Goal: Task Accomplishment & Management: Manage account settings

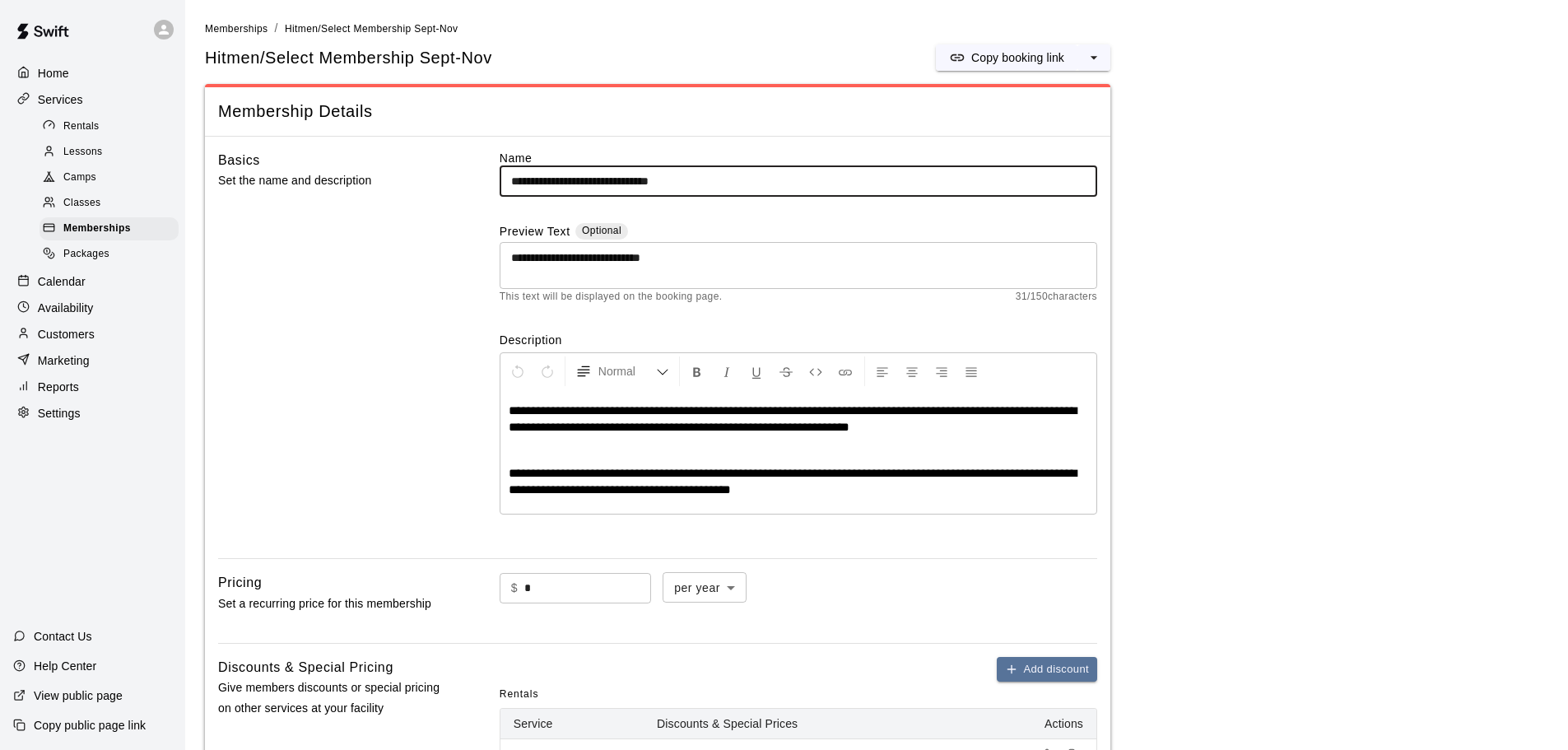
click at [76, 289] on p "Calendar" at bounding box center [62, 282] width 48 height 17
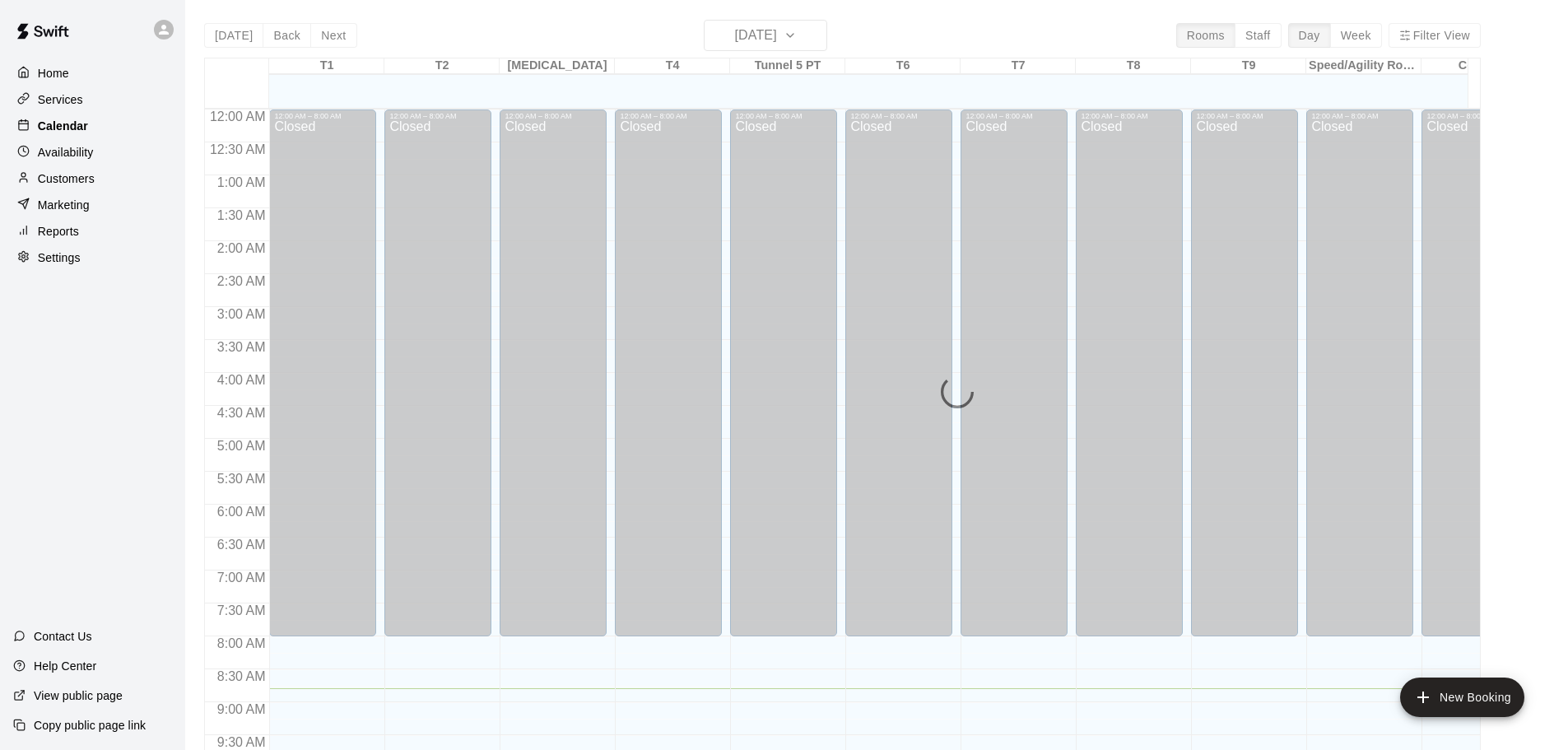
scroll to position [579, 0]
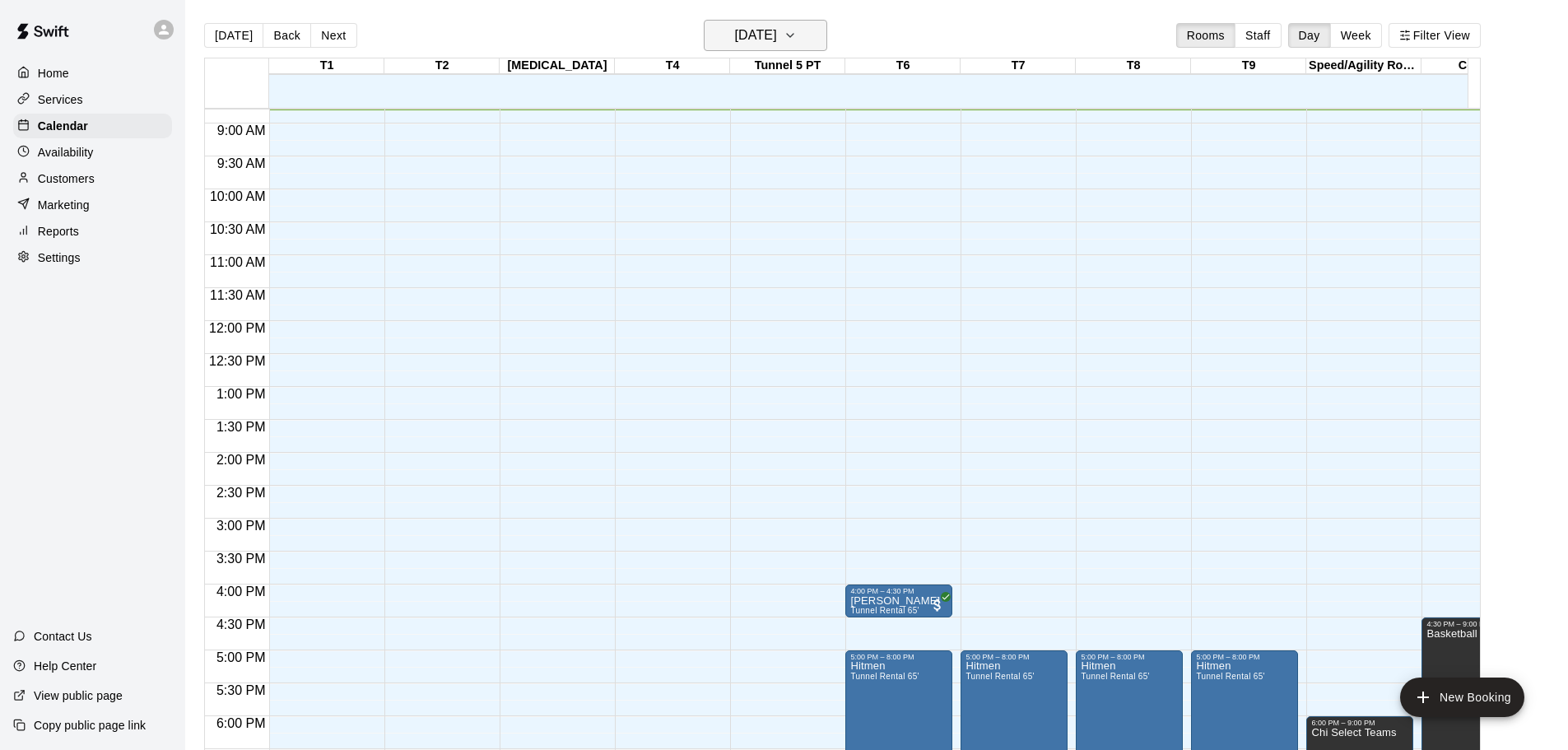
click at [797, 41] on icon "button" at bounding box center [790, 35] width 13 height 19
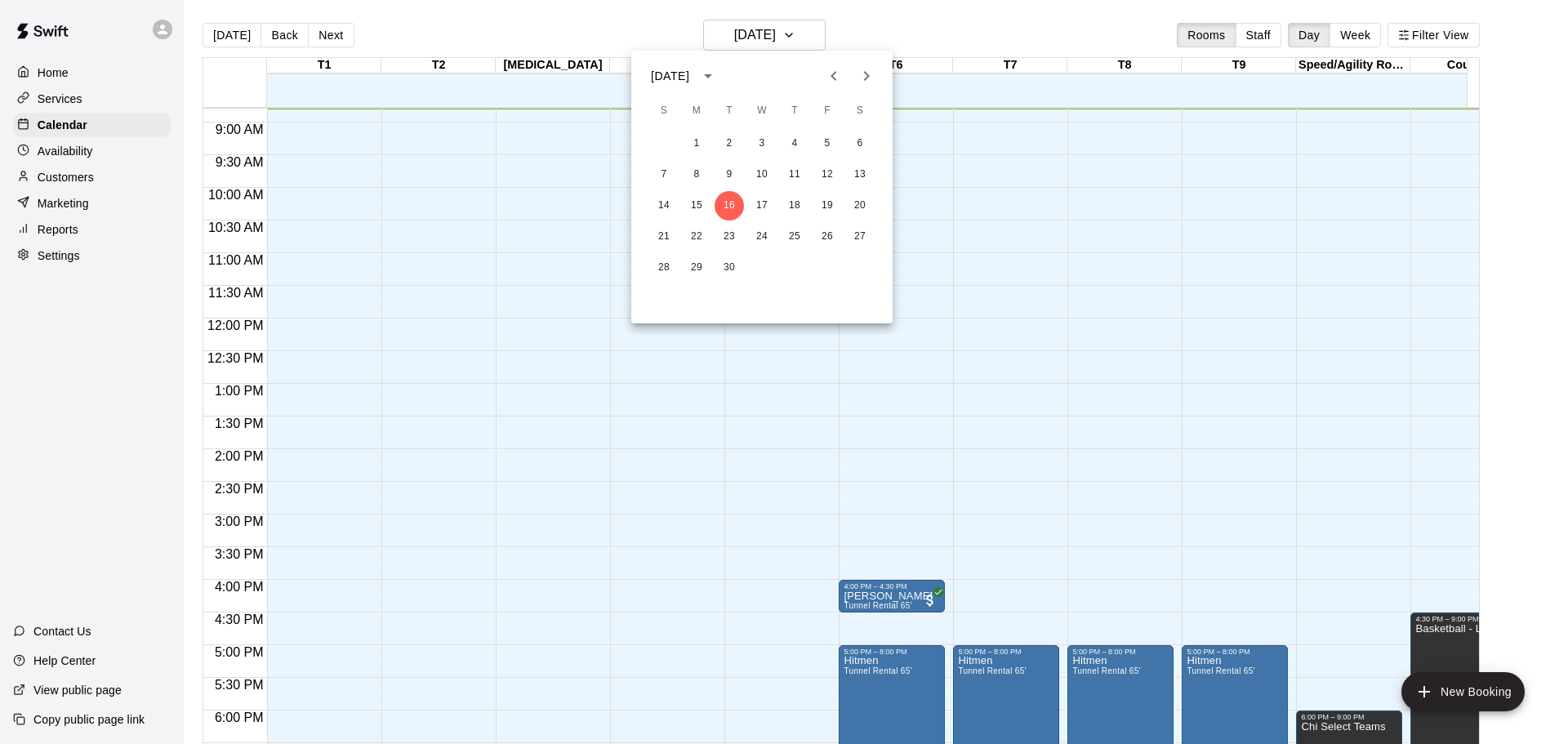
click at [865, 76] on icon "Next month" at bounding box center [866, 75] width 19 height 19
click at [837, 76] on icon "Previous month" at bounding box center [833, 75] width 19 height 19
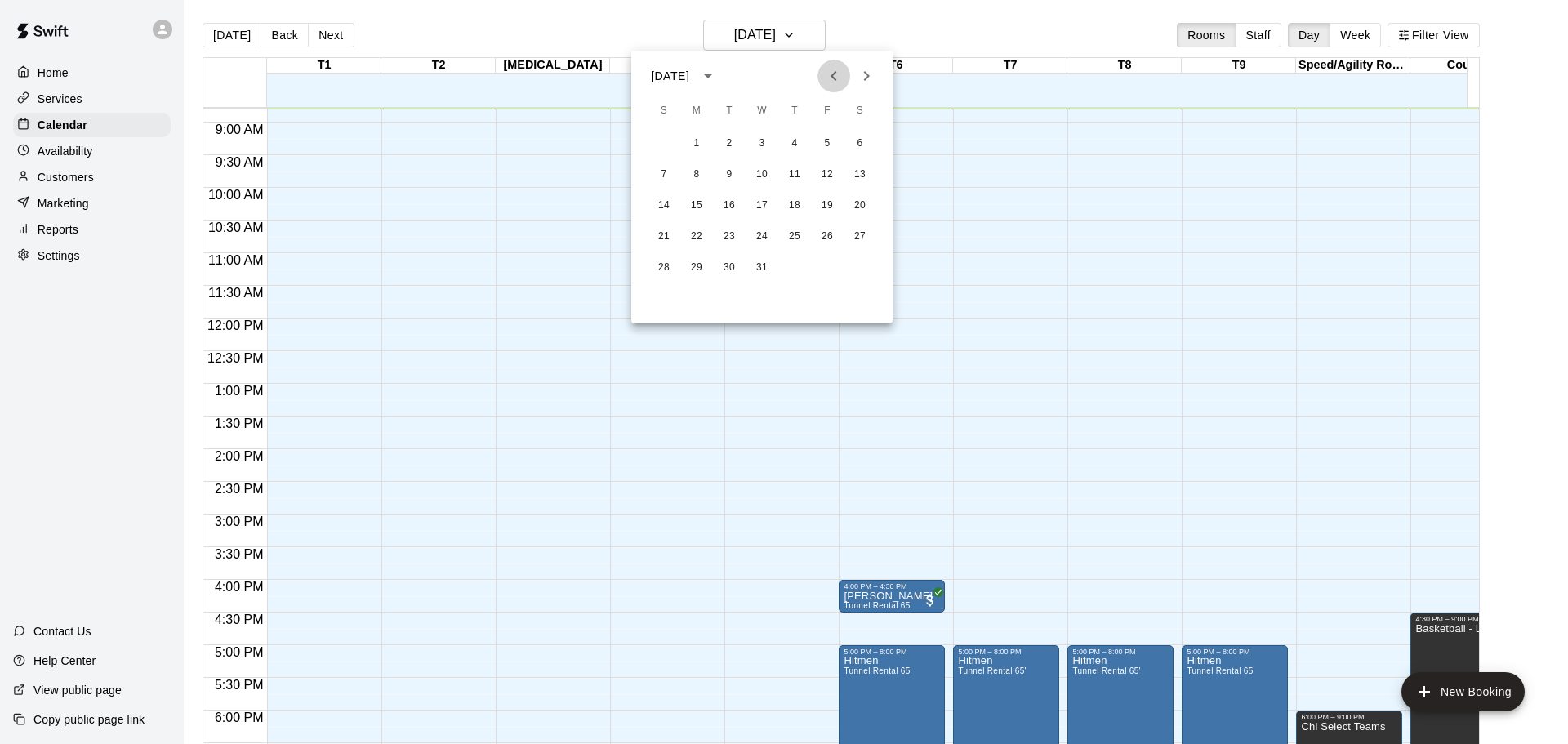
click at [837, 76] on icon "Previous month" at bounding box center [833, 75] width 19 height 19
click at [868, 76] on icon "Next month" at bounding box center [867, 75] width 6 height 10
click at [817, 204] on button "16" at bounding box center [828, 205] width 29 height 29
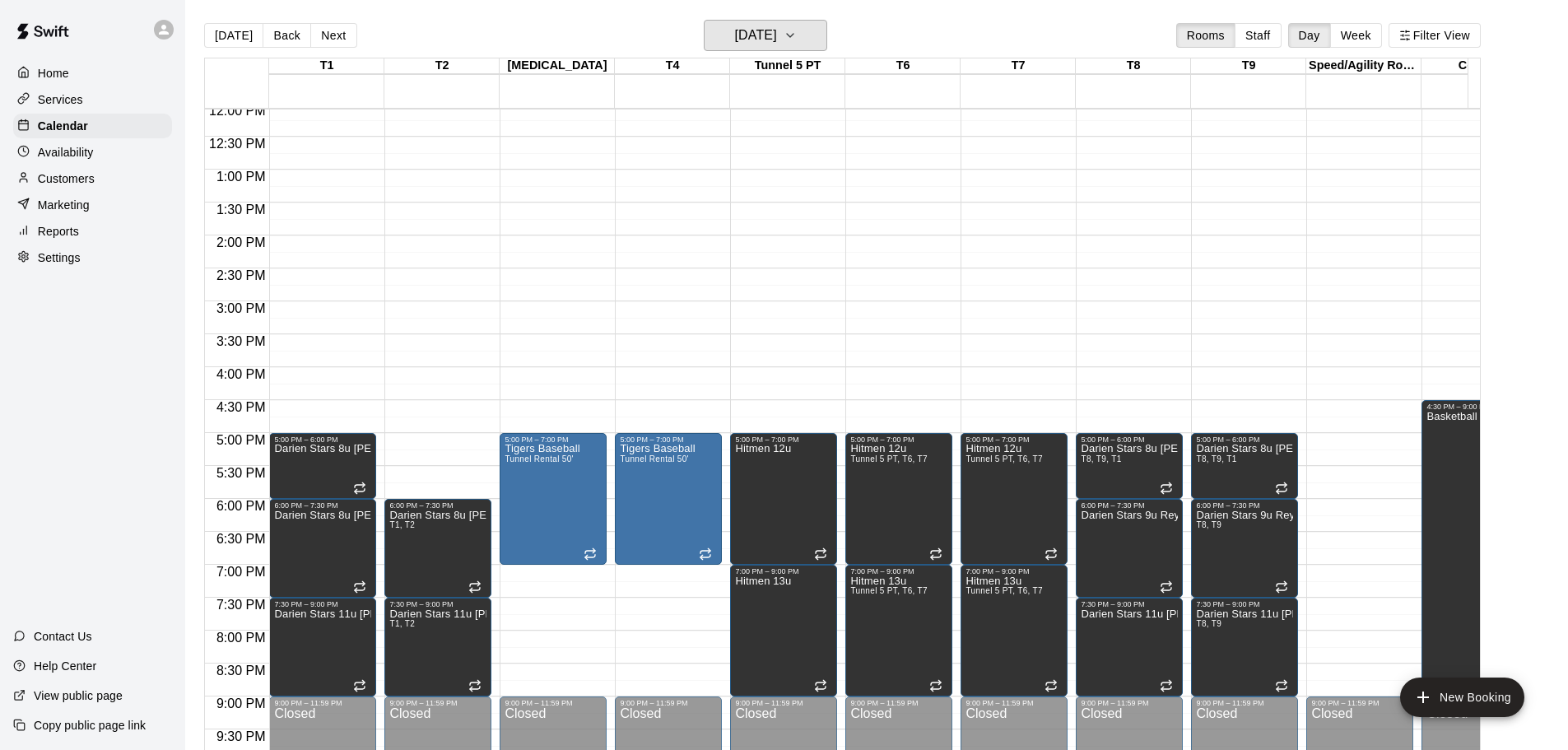
scroll to position [855, 0]
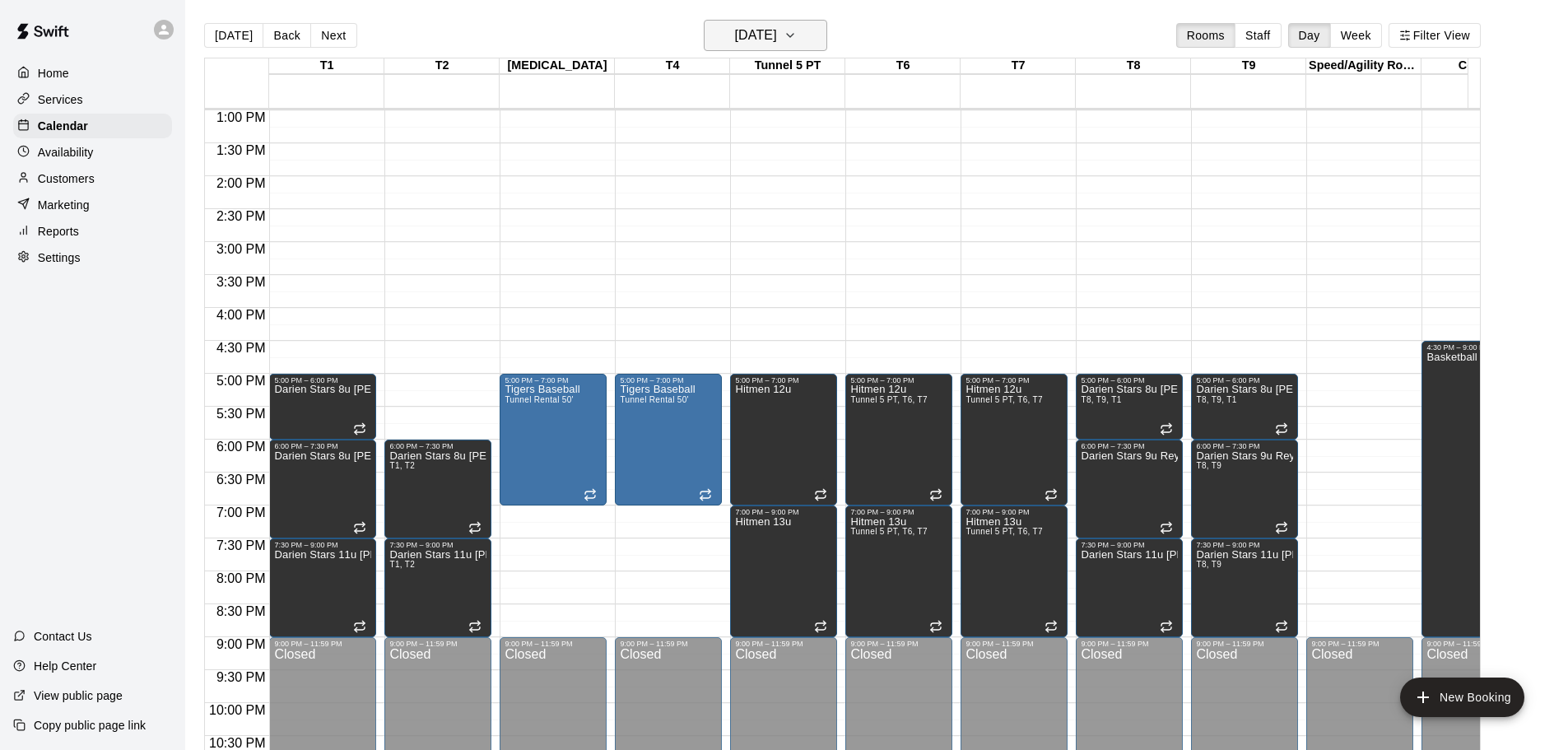
click at [797, 33] on icon "button" at bounding box center [790, 35] width 13 height 19
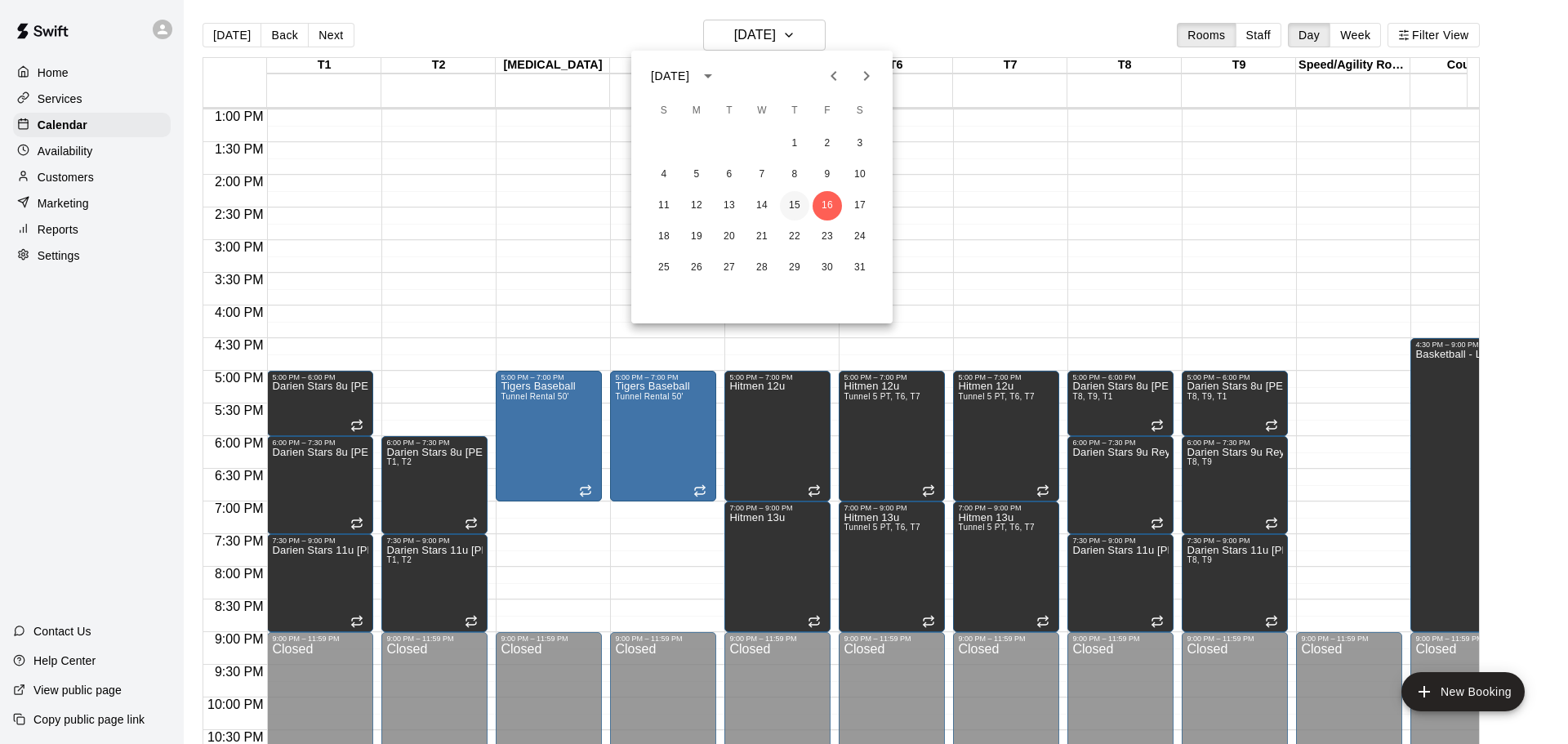
click at [796, 209] on button "15" at bounding box center [795, 205] width 29 height 29
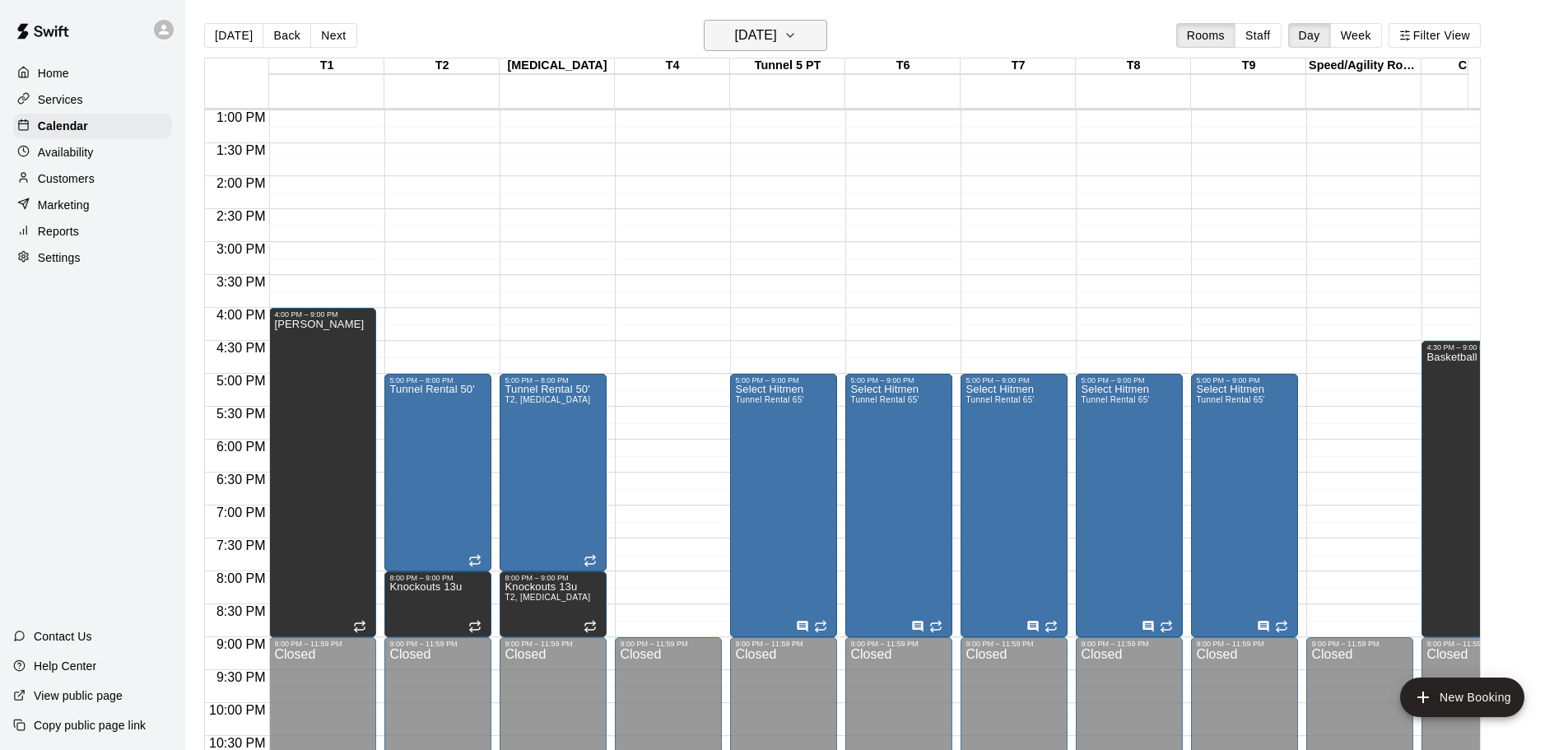
click at [777, 44] on h6 "[DATE]" at bounding box center [755, 35] width 42 height 23
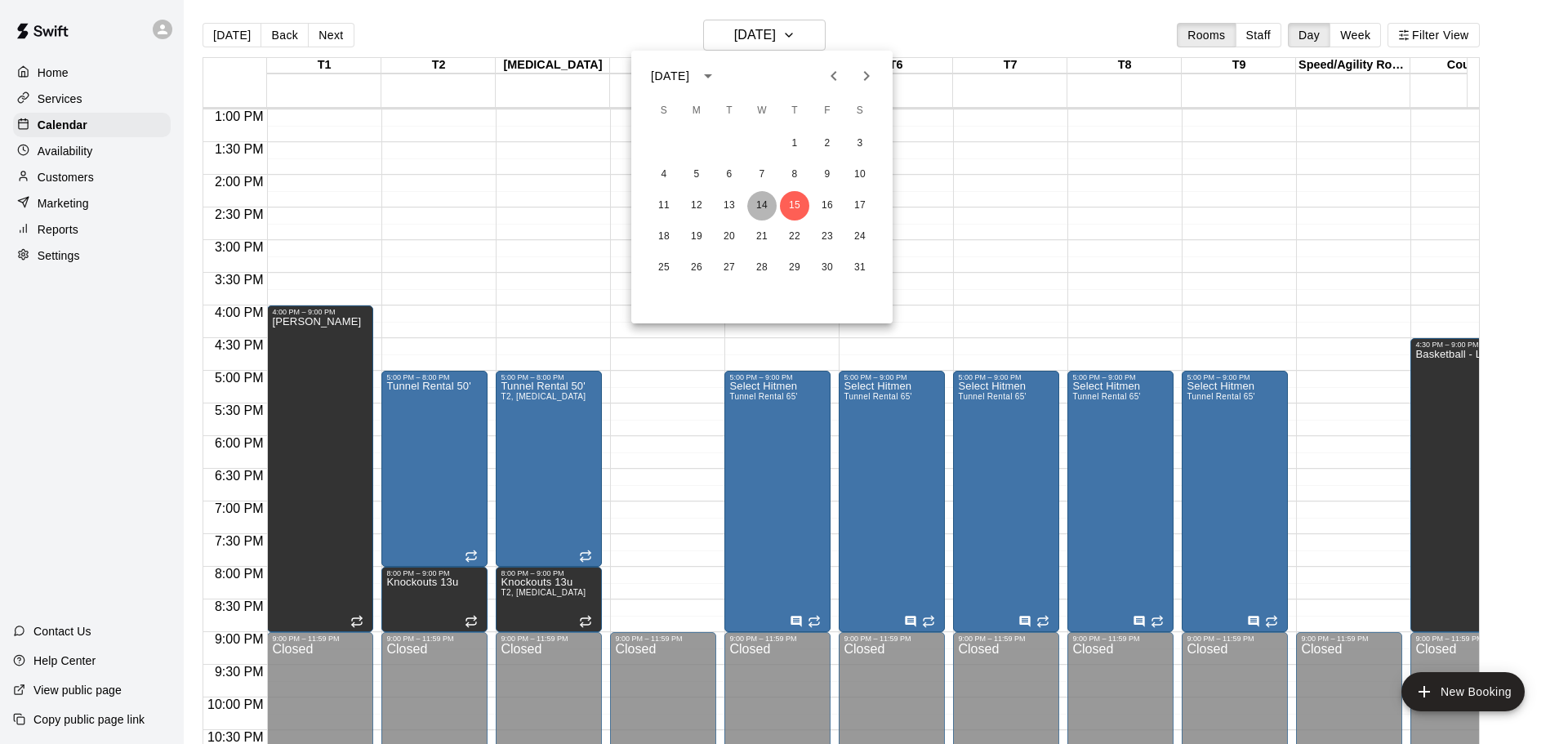
click at [763, 197] on button "14" at bounding box center [762, 205] width 29 height 29
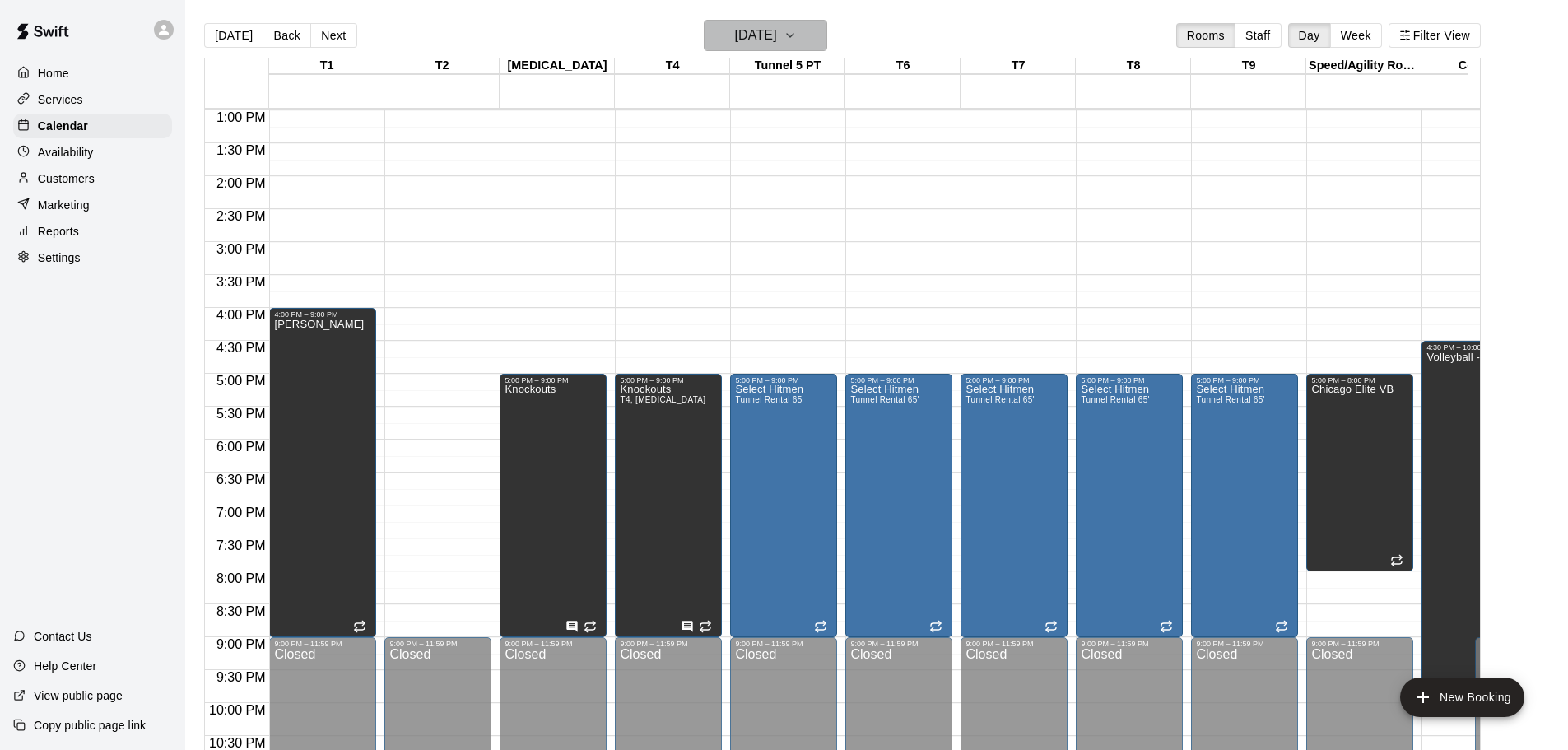
click at [777, 31] on h6 "[DATE]" at bounding box center [755, 35] width 42 height 23
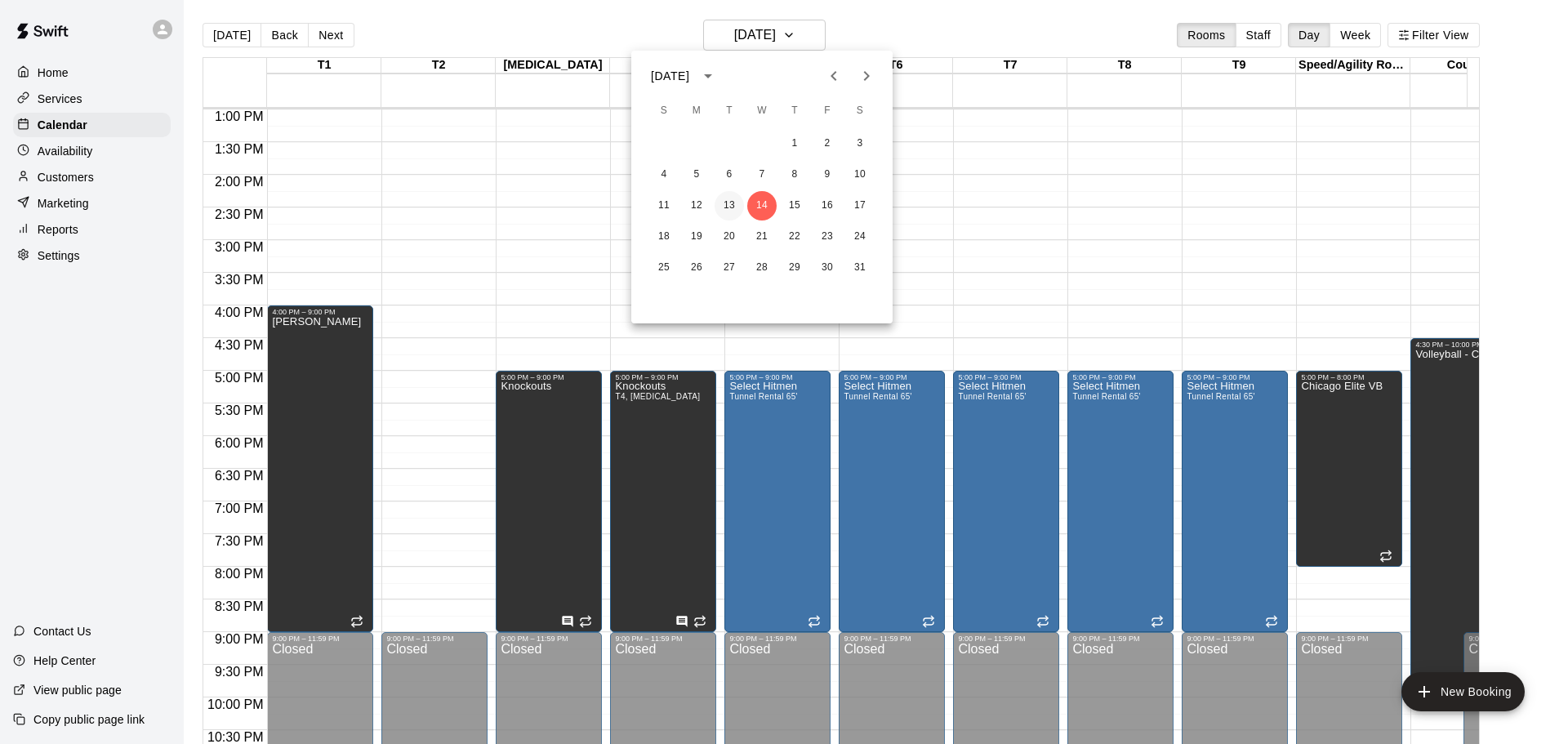
click at [732, 197] on button "13" at bounding box center [729, 205] width 29 height 29
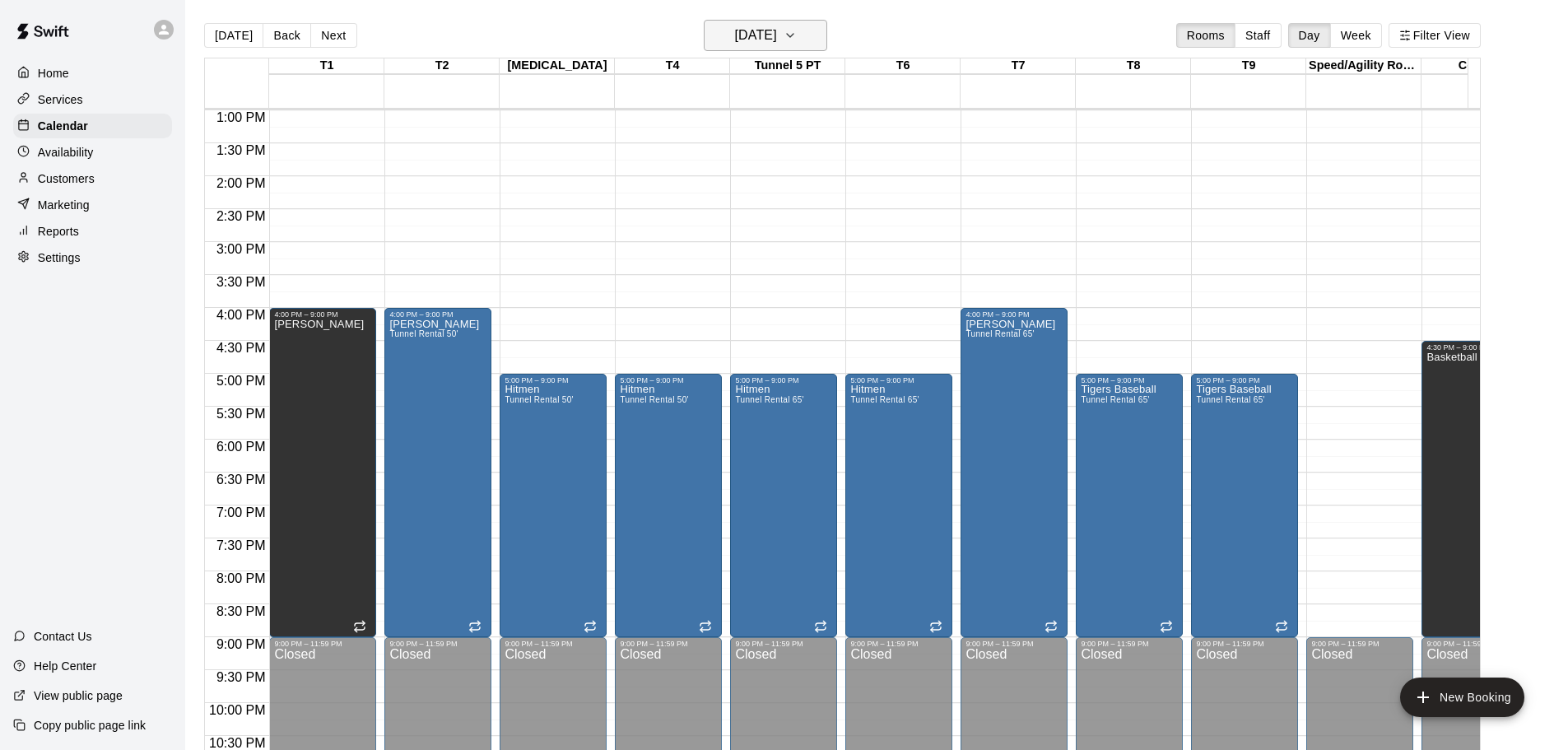
click at [780, 47] on button "[DATE]" at bounding box center [766, 35] width 124 height 31
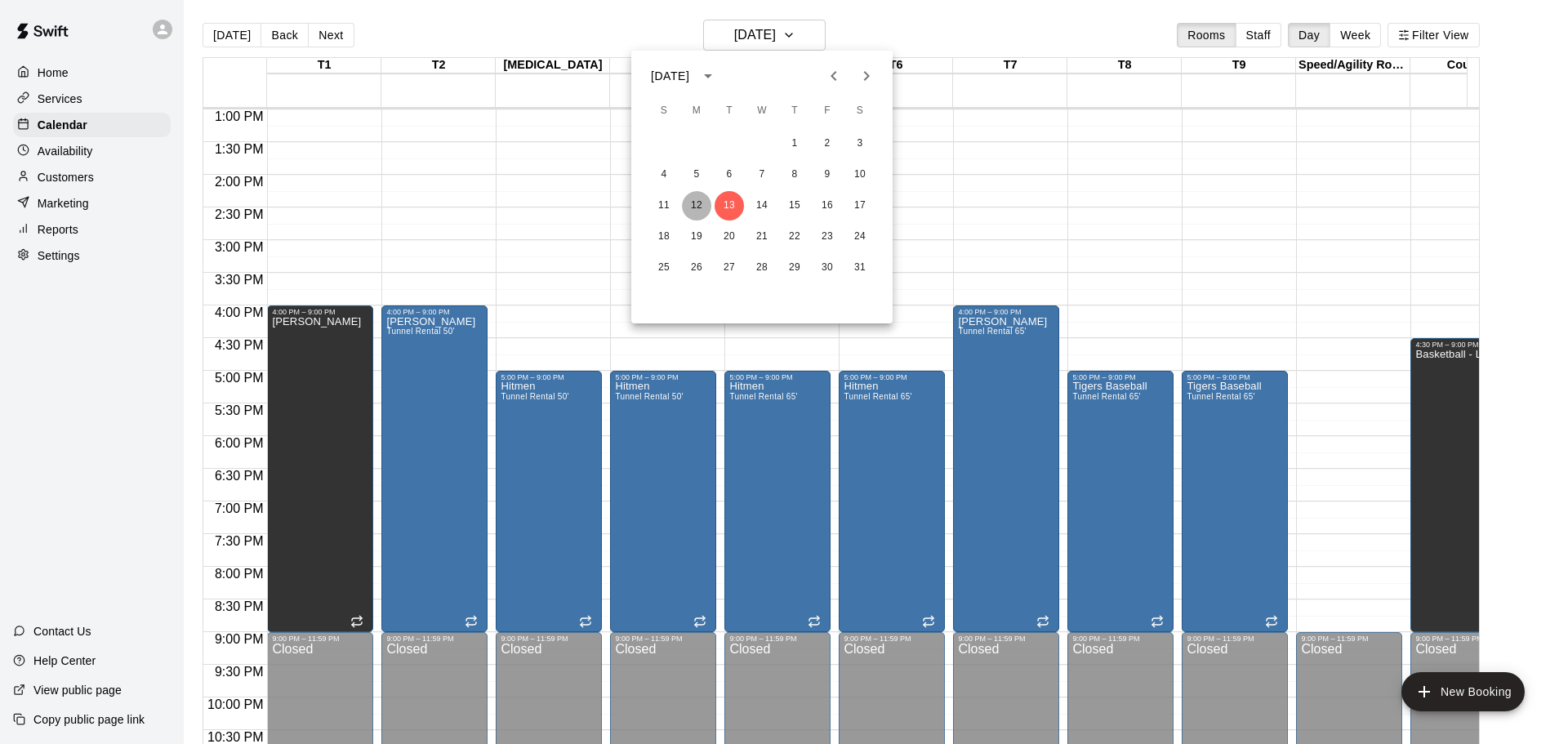
click at [698, 196] on button "12" at bounding box center [696, 205] width 29 height 29
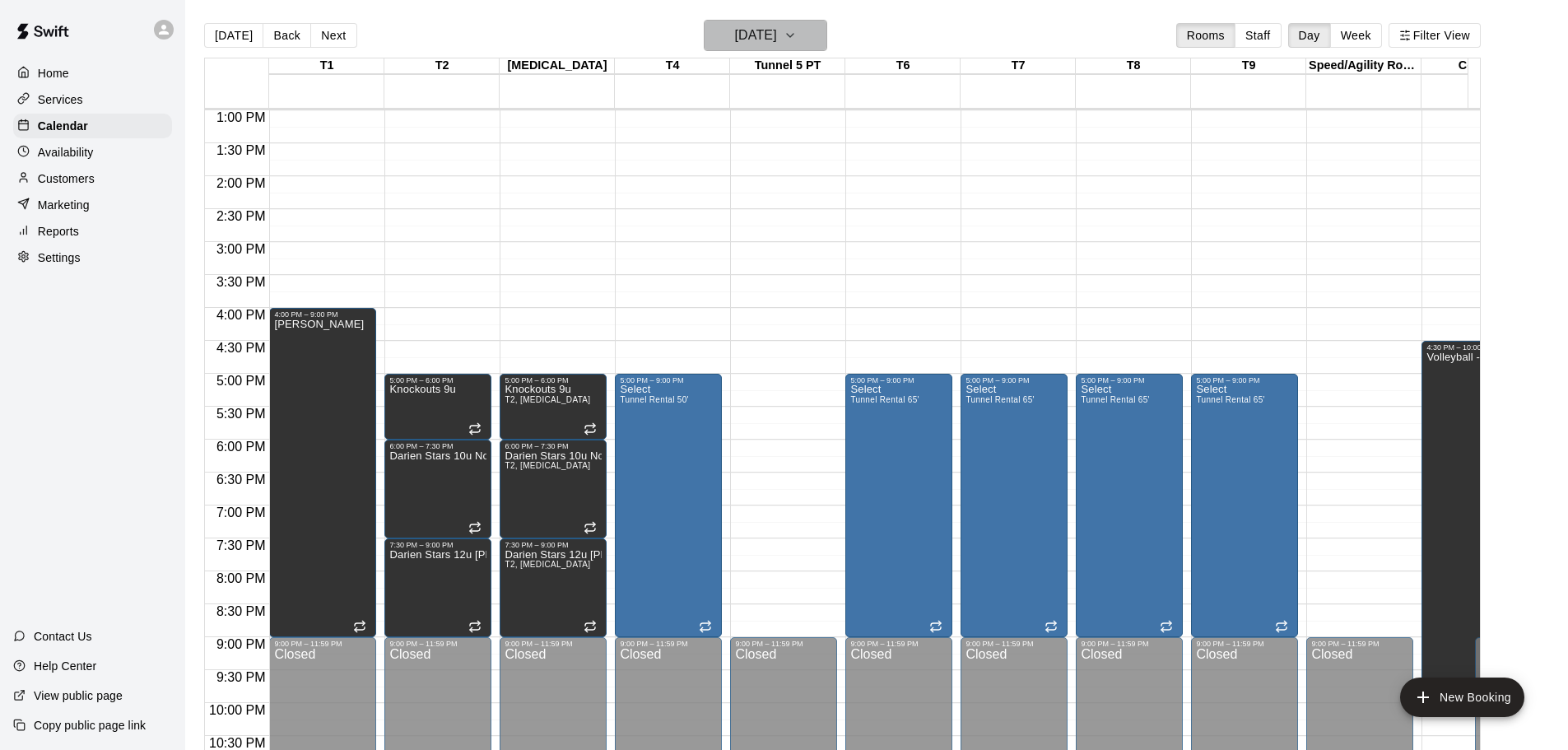
click at [797, 40] on icon "button" at bounding box center [790, 35] width 13 height 19
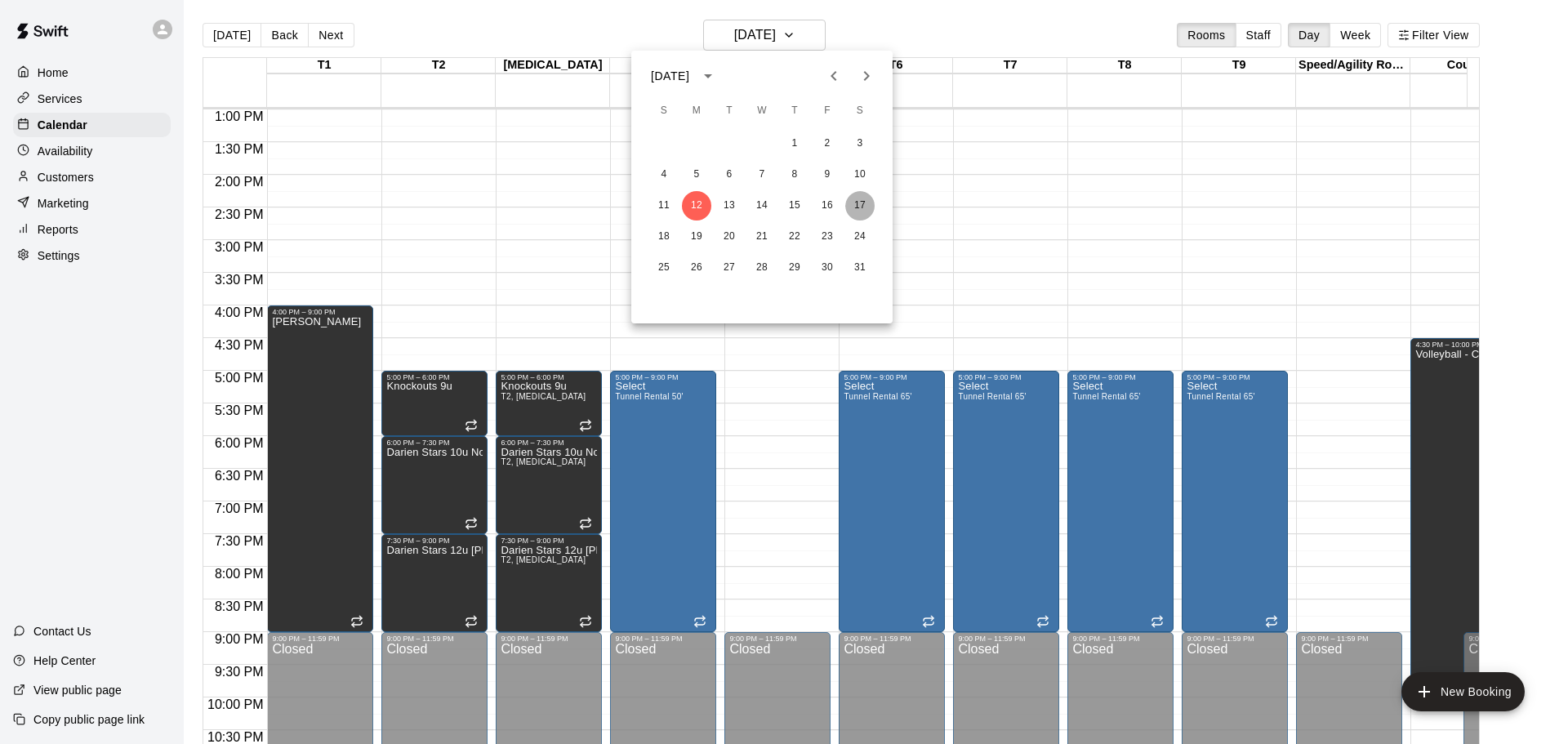
click at [872, 200] on button "17" at bounding box center [860, 205] width 29 height 29
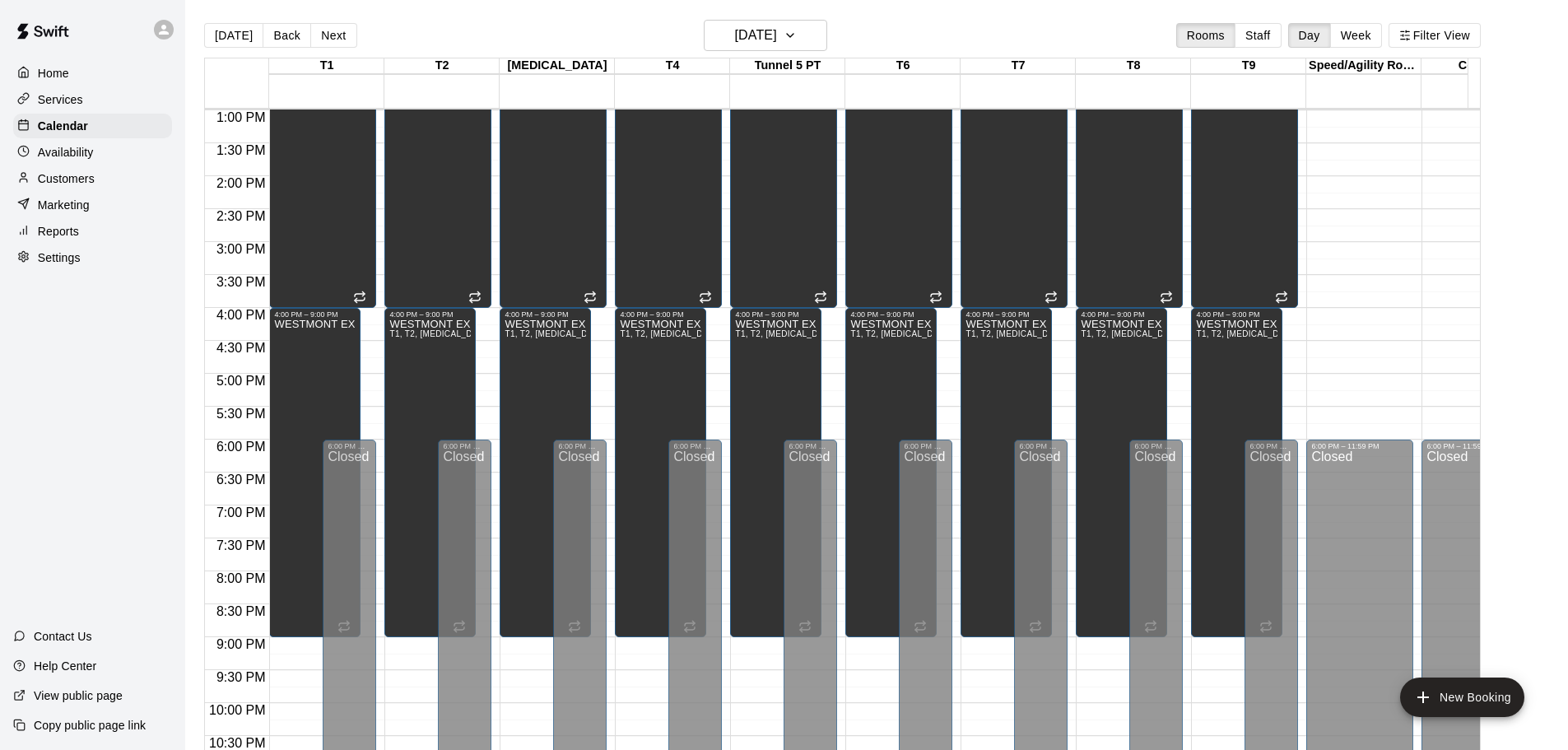
click at [1559, 272] on main "[DATE] Back [DATE][DATE] Rooms Staff Day Week Filter View T1 17 Sat T2 17 Sat […" at bounding box center [876, 394] width 1369 height 750
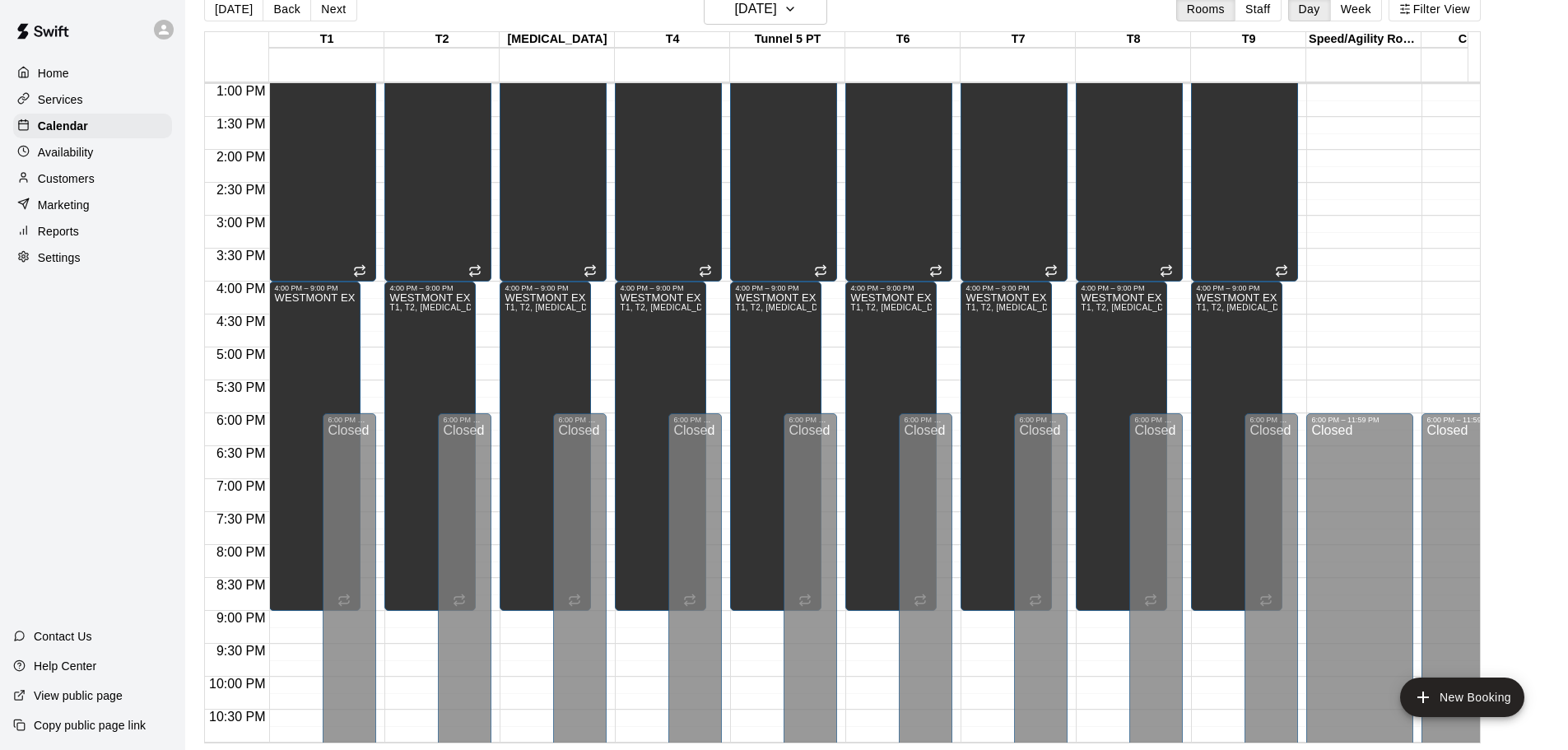
scroll to position [0, 0]
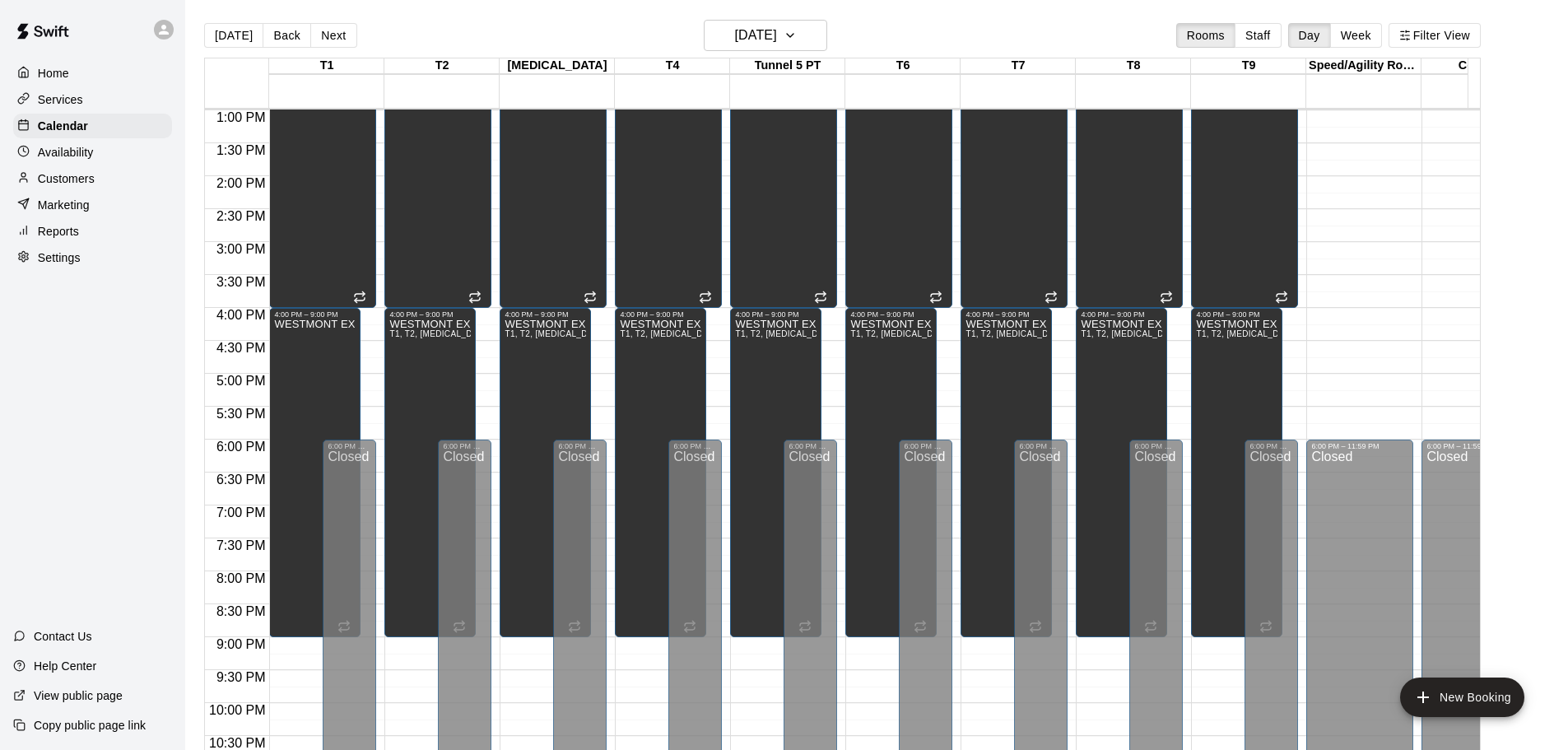
click at [1326, 183] on div "12:00 AM – 8:00 AM Closed 6:00 PM – 11:59 PM Closed" at bounding box center [1360, 44] width 107 height 1580
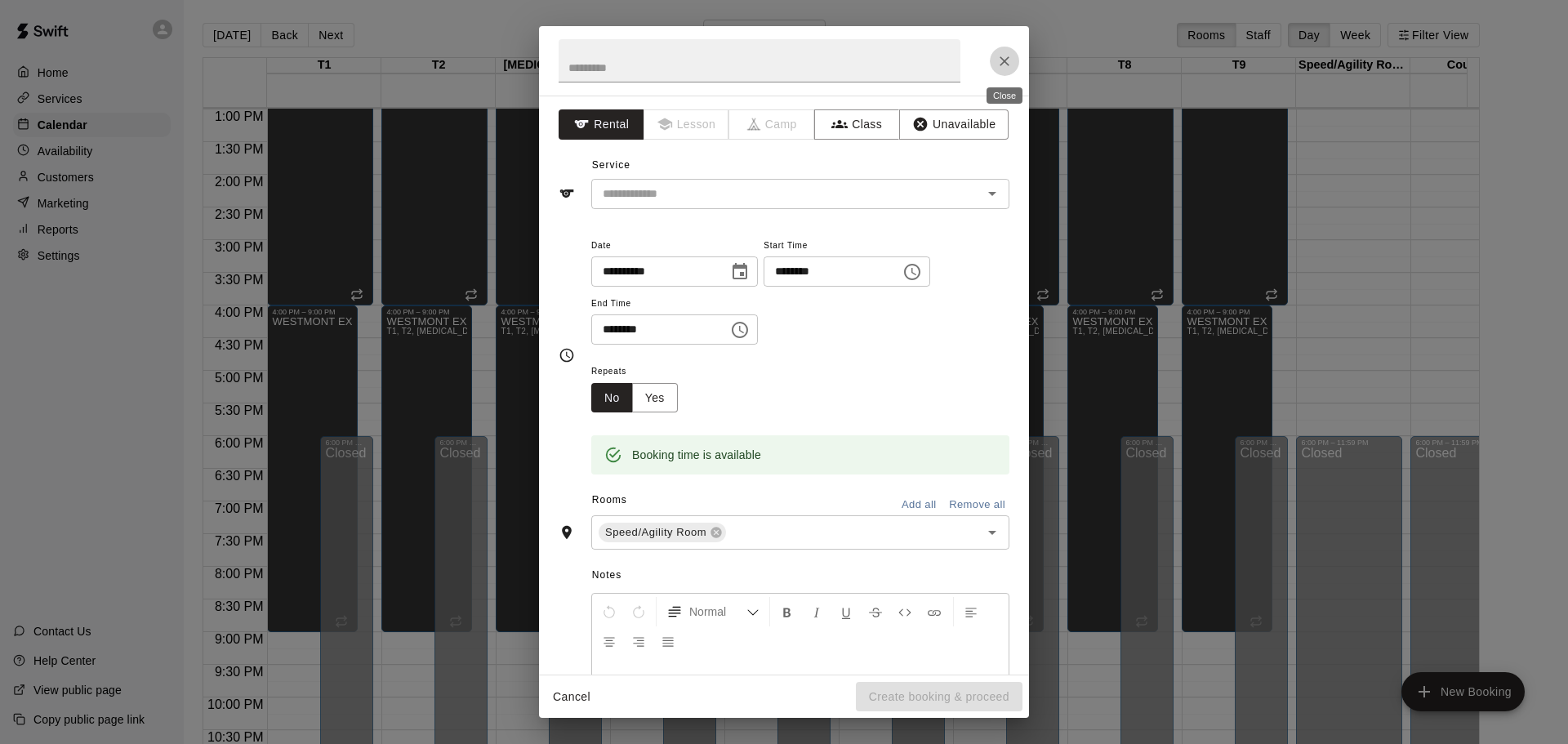
click at [1009, 67] on icon "Close" at bounding box center [1005, 61] width 17 height 17
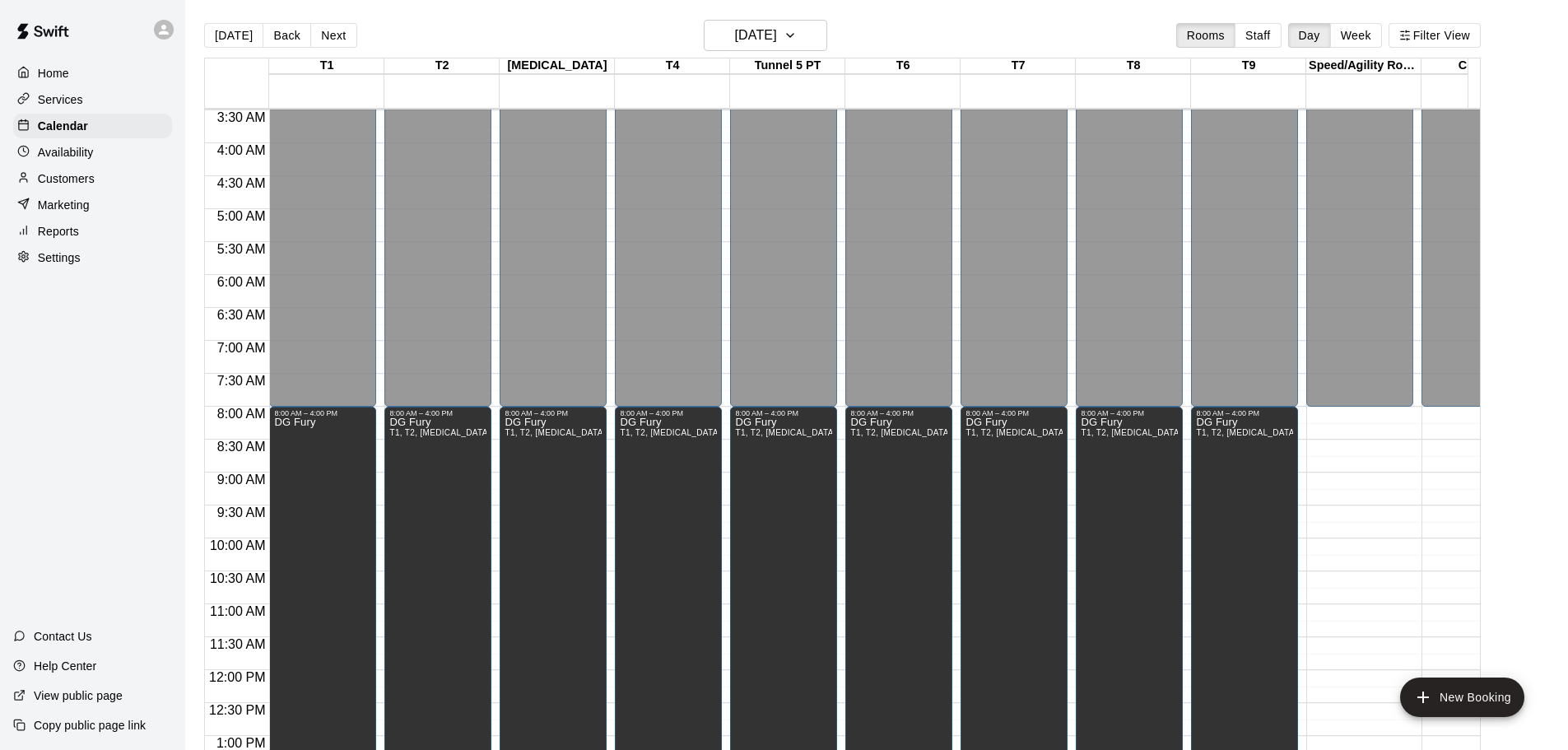
scroll to position [86, 0]
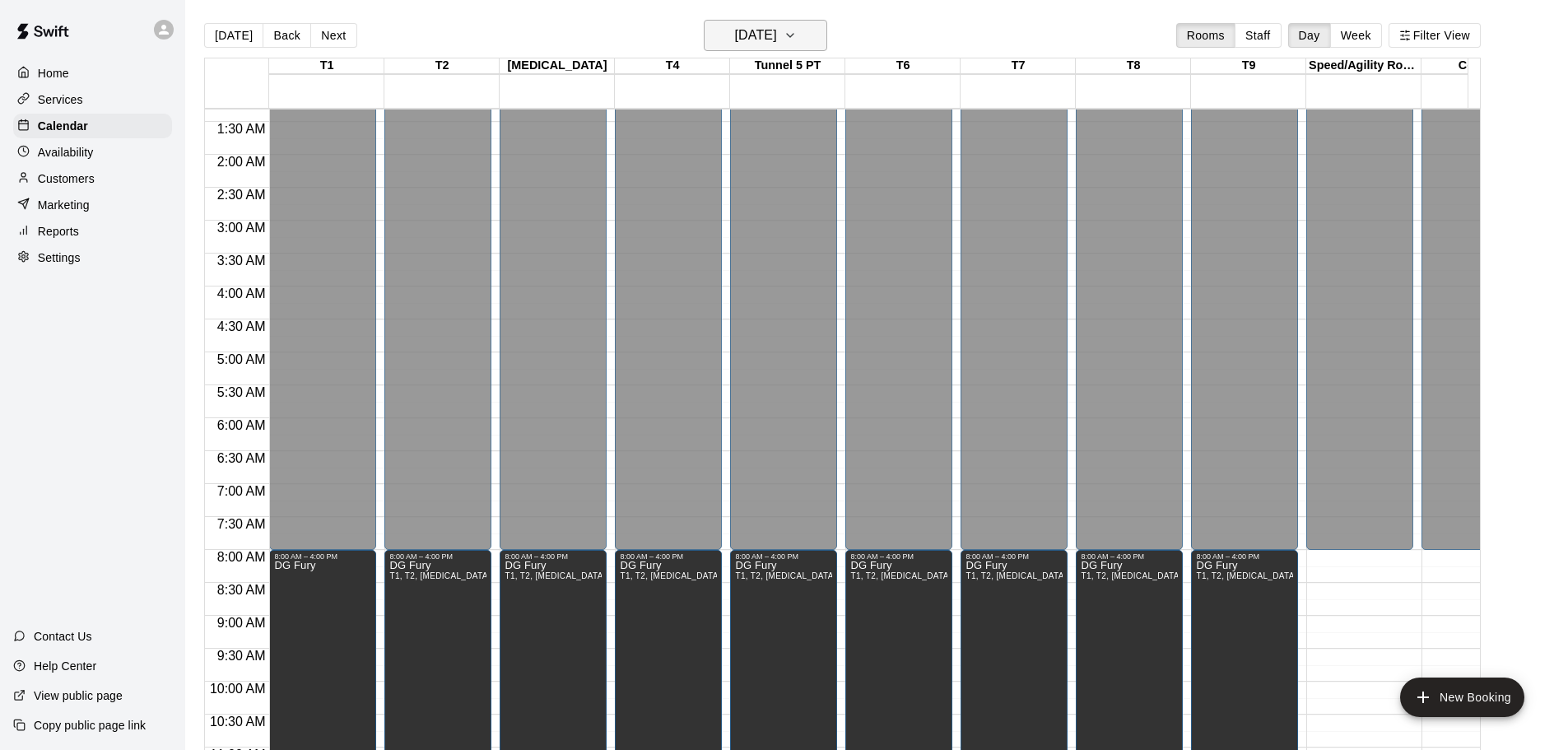
click at [777, 37] on h6 "[DATE]" at bounding box center [755, 35] width 42 height 23
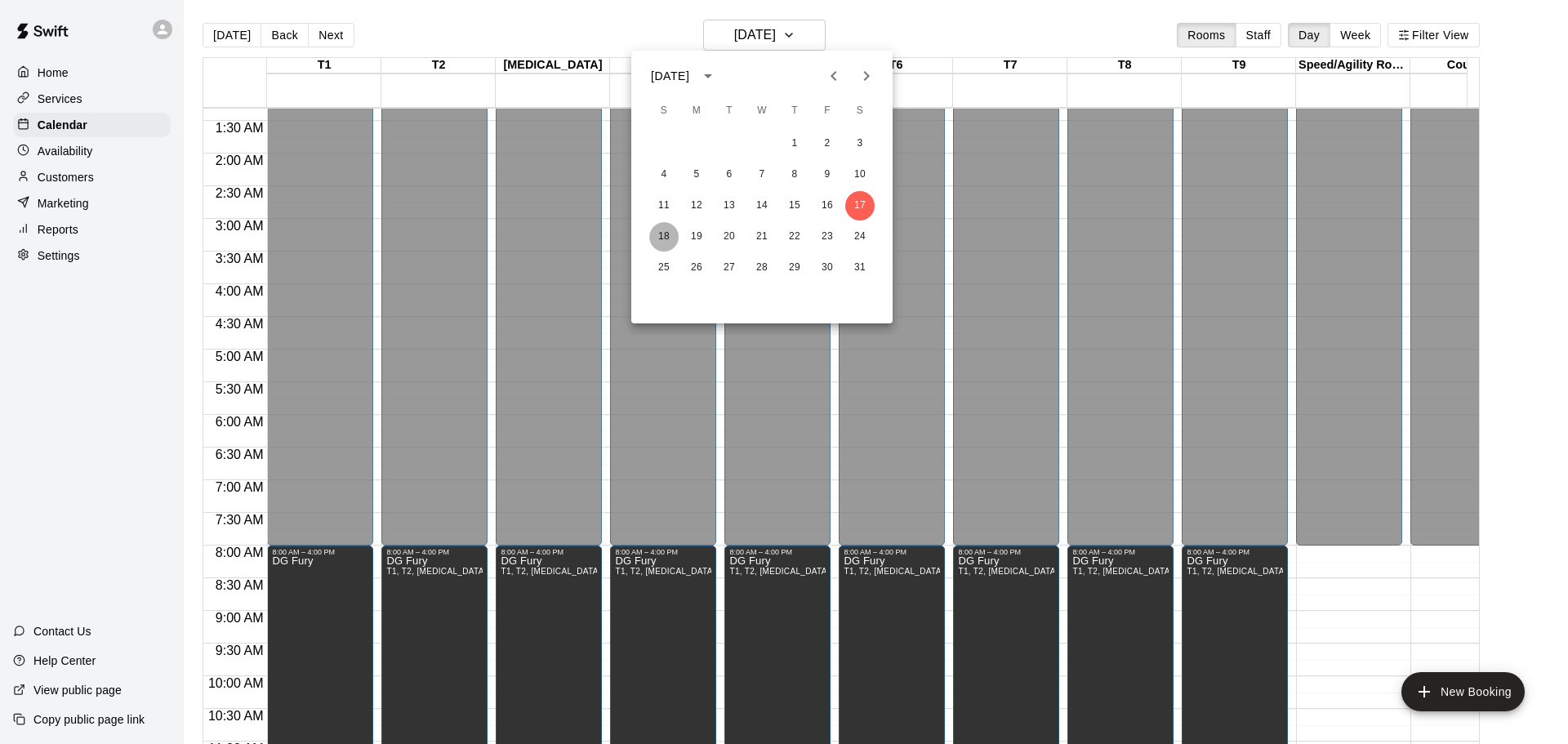
click at [660, 229] on button "18" at bounding box center [664, 237] width 29 height 29
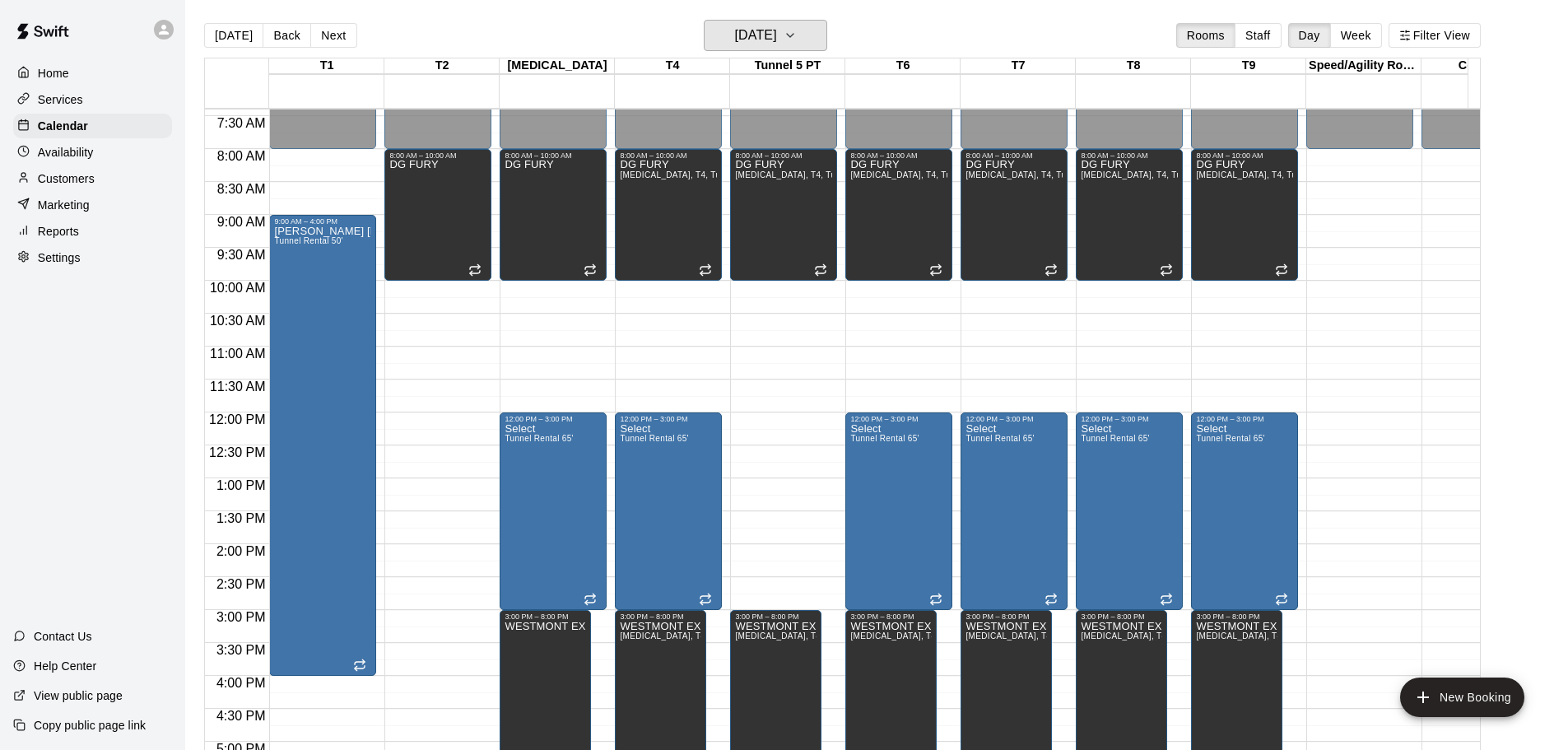
scroll to position [462, 0]
